Goal: Information Seeking & Learning: Learn about a topic

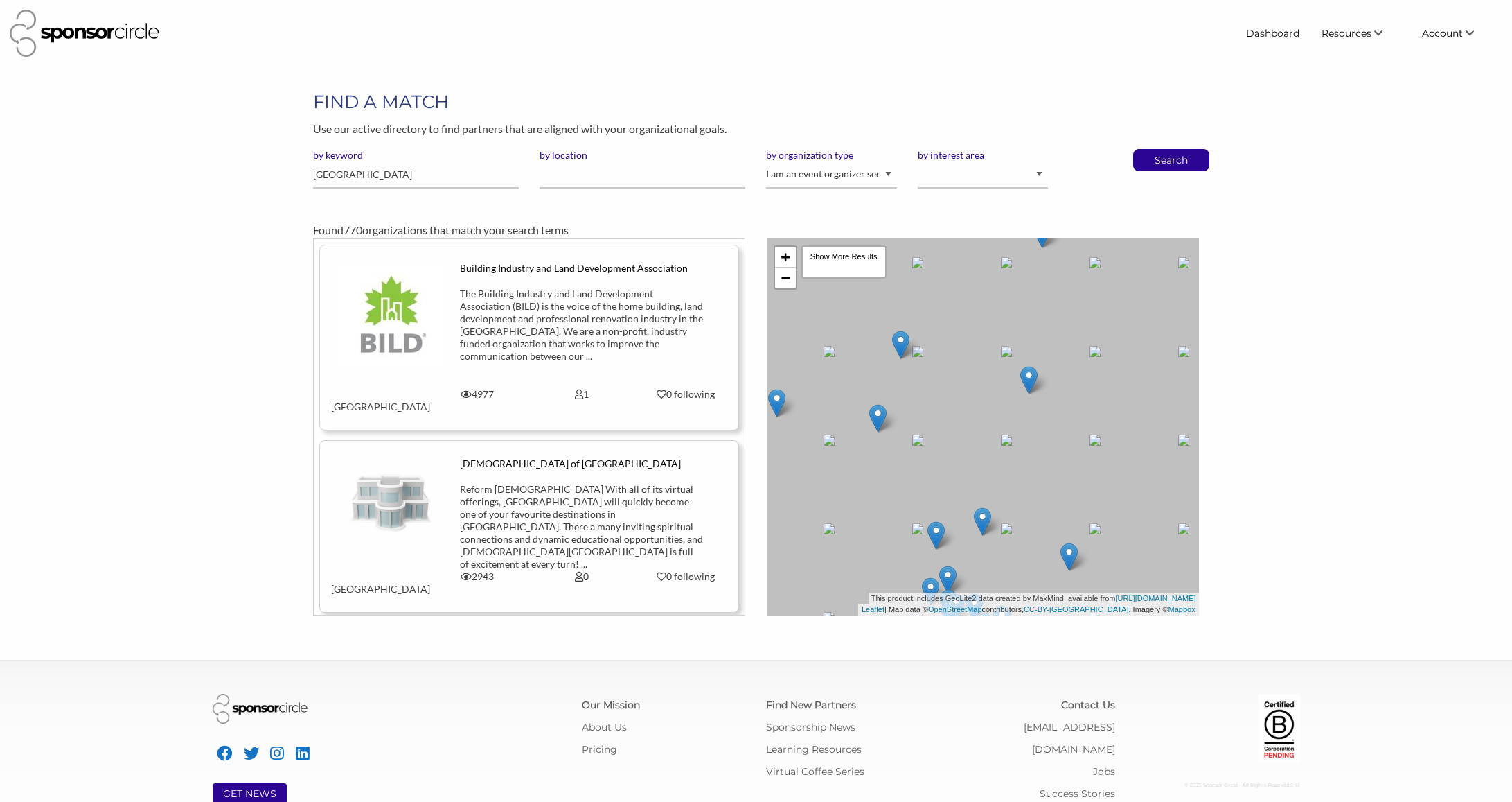
scroll to position [20098, 0]
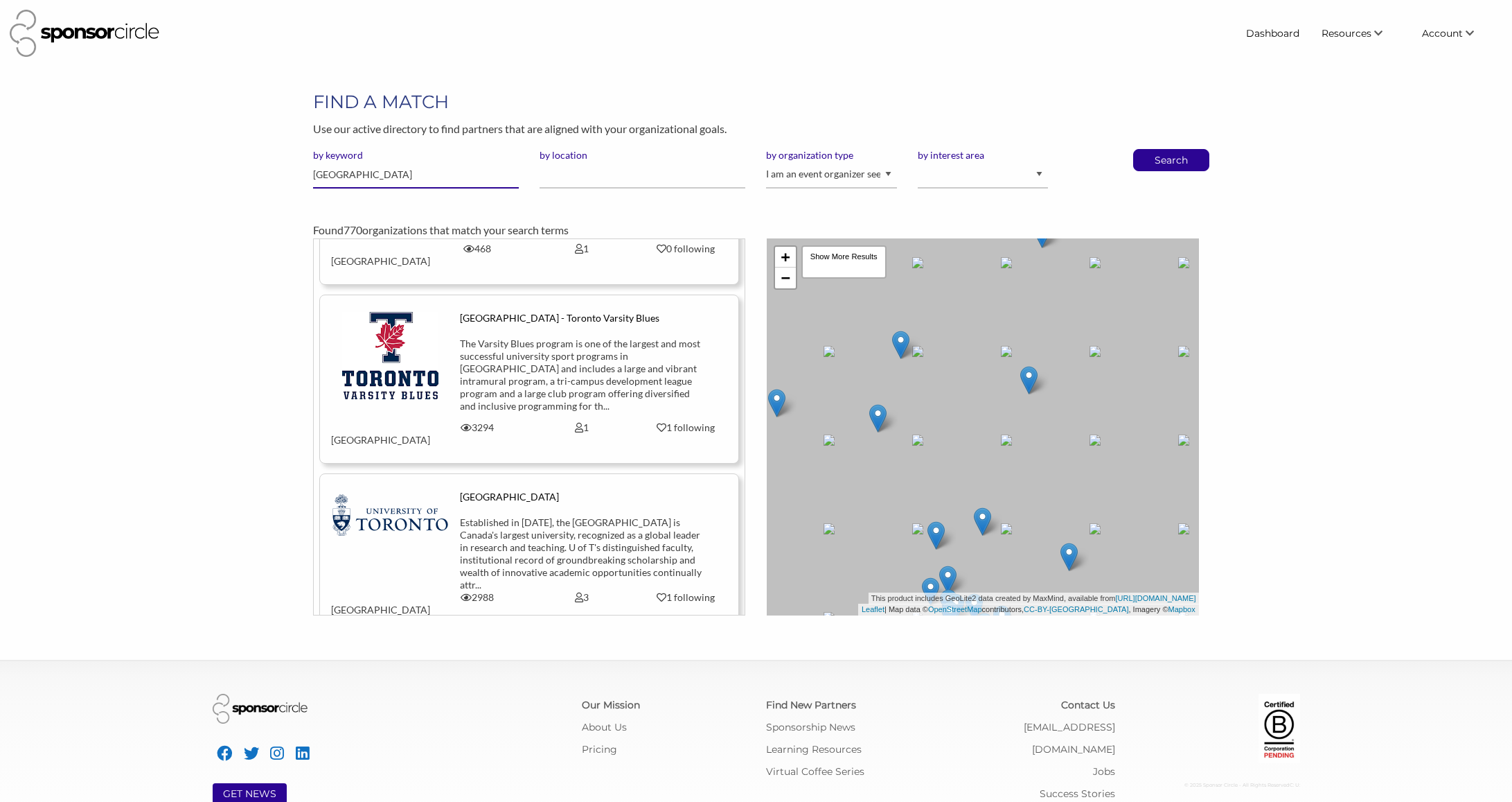
click at [419, 175] on input "[GEOGRAPHIC_DATA]" at bounding box center [415, 175] width 205 height 27
click at [788, 180] on select "I am an event organizer seeking new partnerships with suppliers, exhibitors or …" at bounding box center [830, 175] width 130 height 27
click at [416, 178] on input "[GEOGRAPHIC_DATA]" at bounding box center [415, 175] width 205 height 27
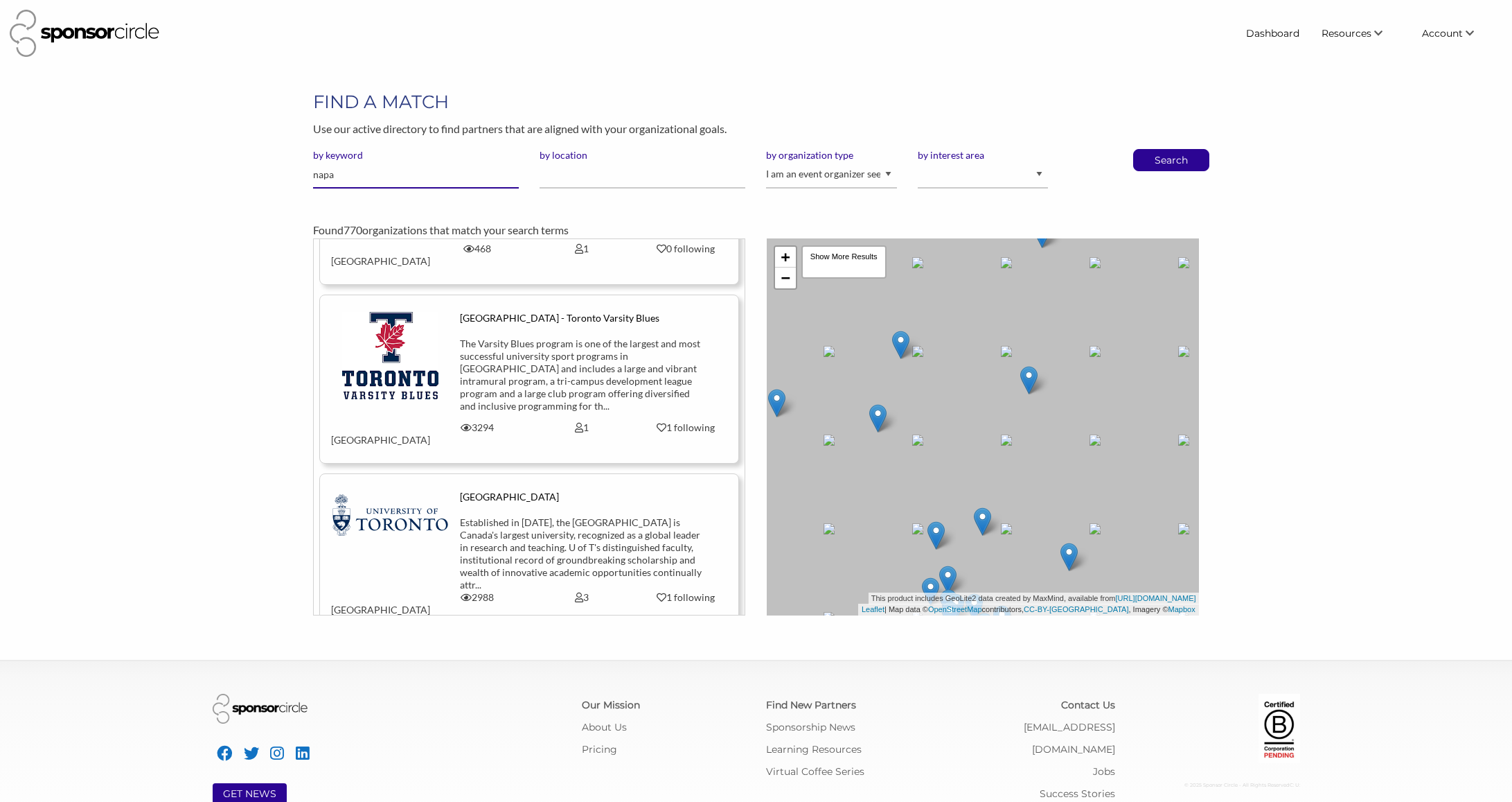
type input "napa"
click at [1148, 150] on button "Search" at bounding box center [1171, 160] width 46 height 21
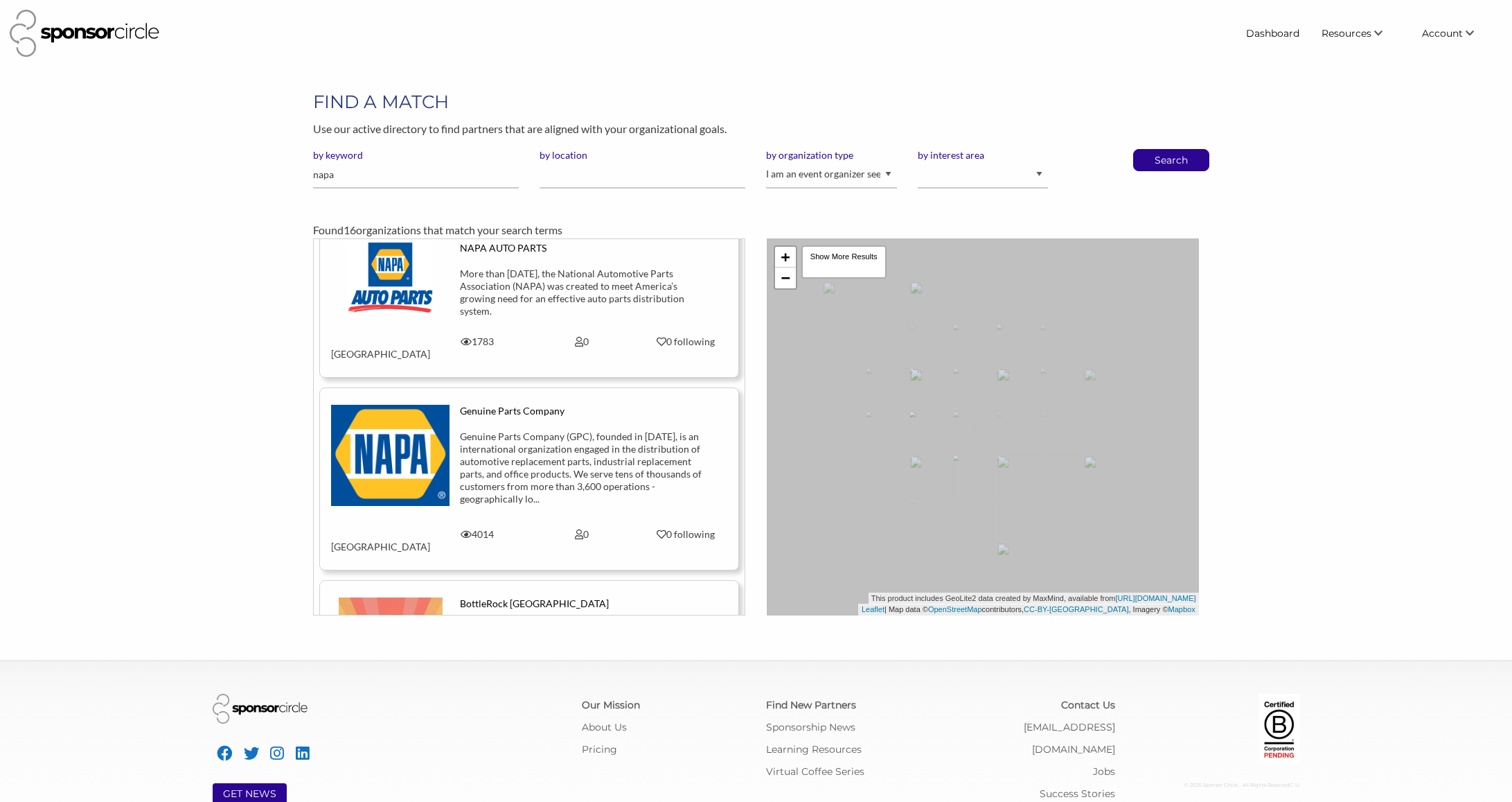
scroll to position [221, 0]
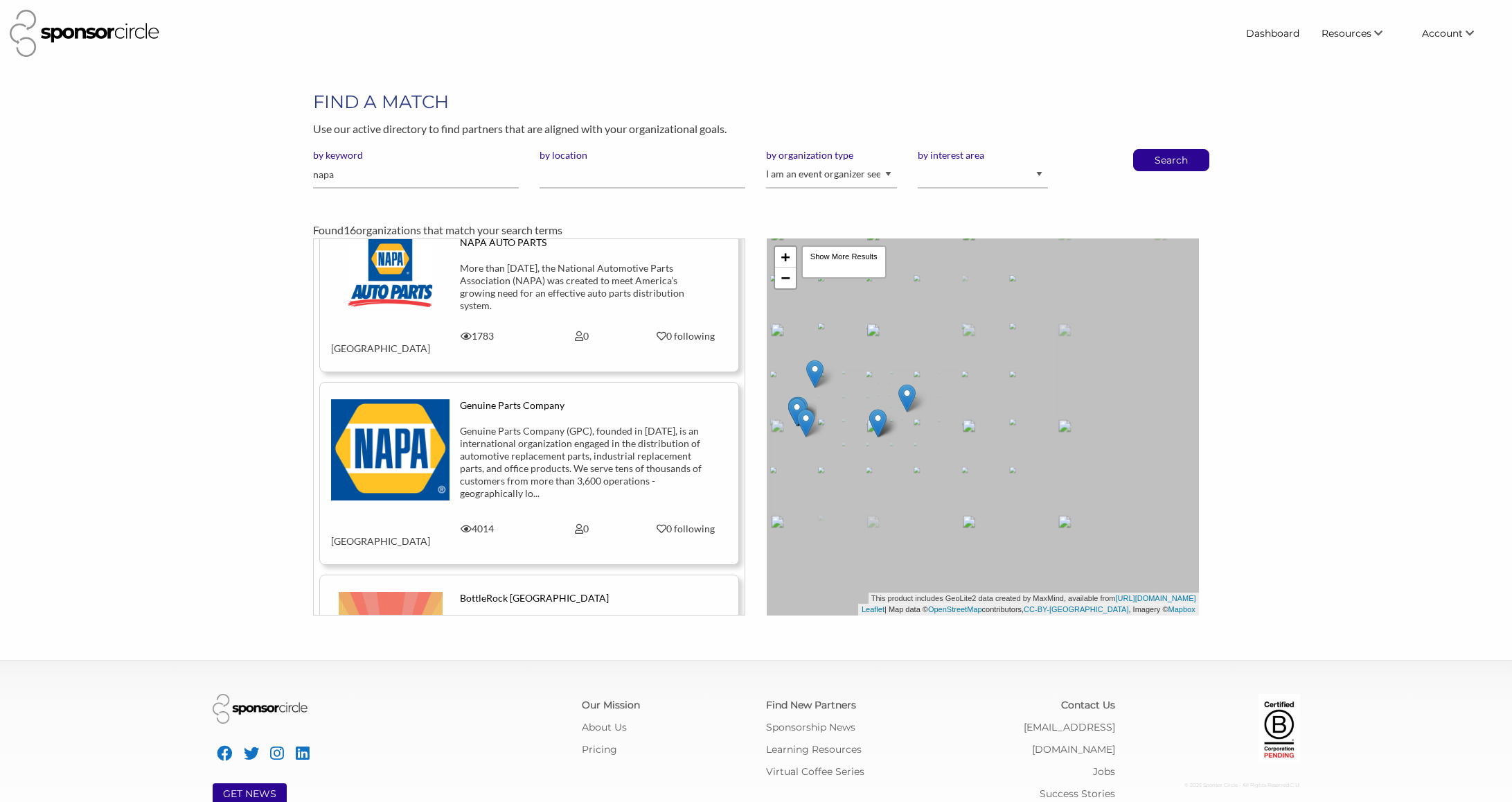
click at [554, 425] on div "Genuine Parts Company (GPC), founded in 1928, is an international organization …" at bounding box center [580, 462] width 243 height 74
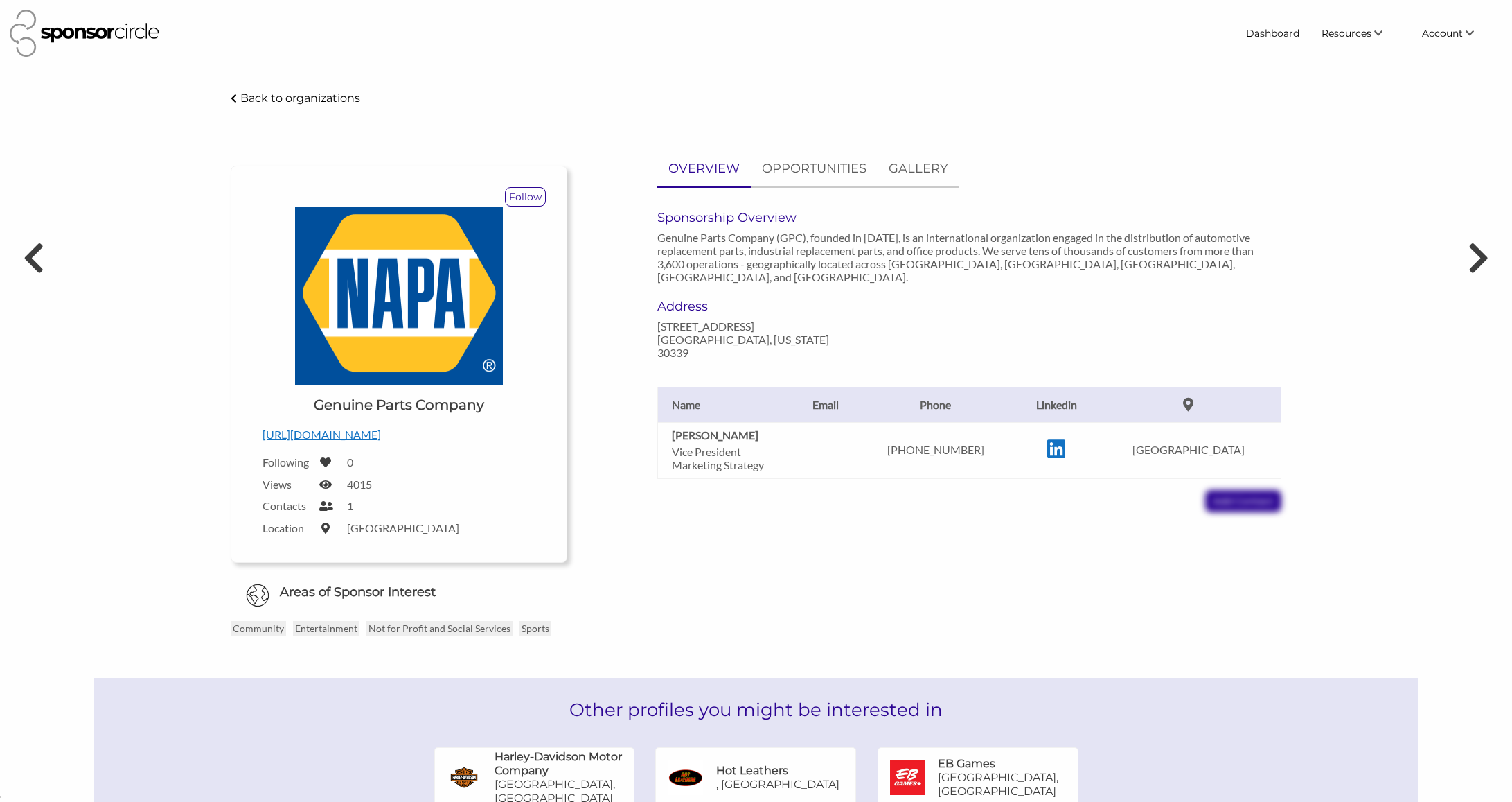
scroll to position [20155, 0]
